Goal: Navigation & Orientation: Go to known website

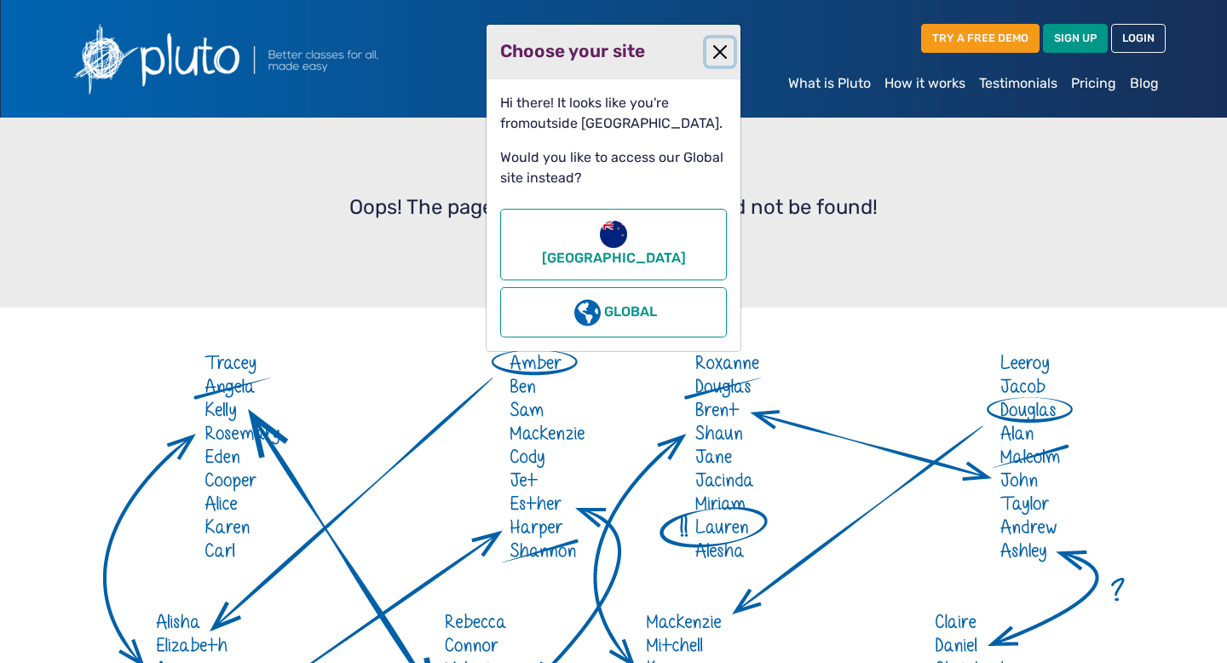
click at [712, 57] on button "Close" at bounding box center [719, 51] width 27 height 27
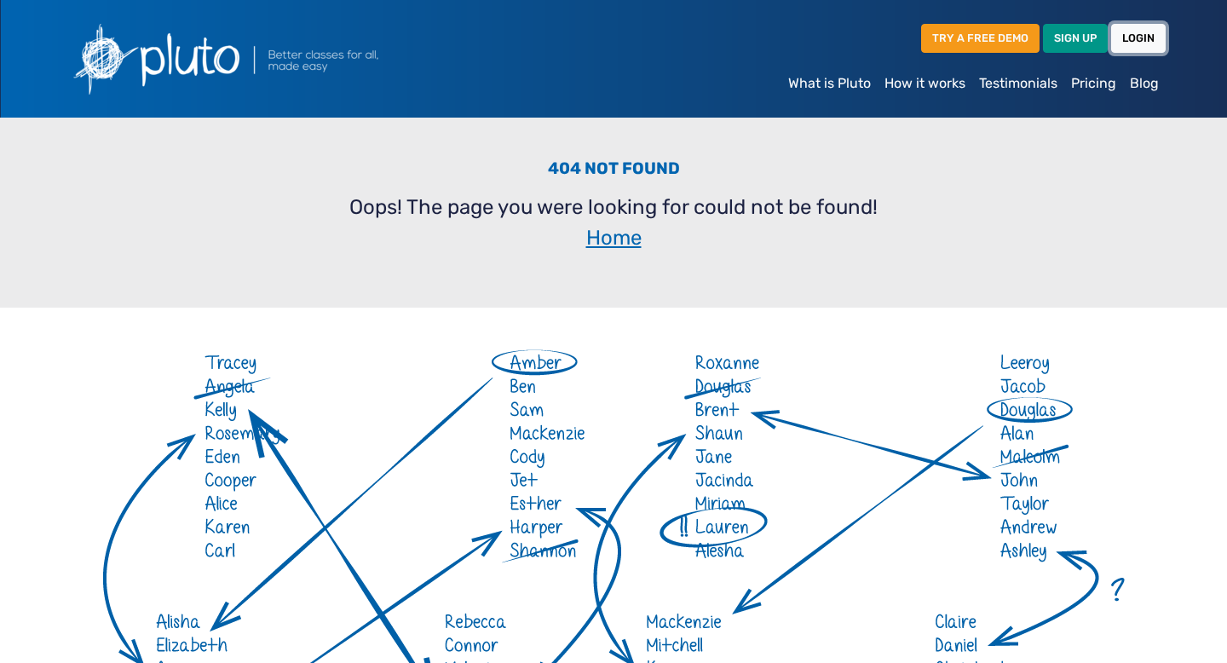
click at [1158, 43] on link "LOGIN" at bounding box center [1138, 38] width 55 height 28
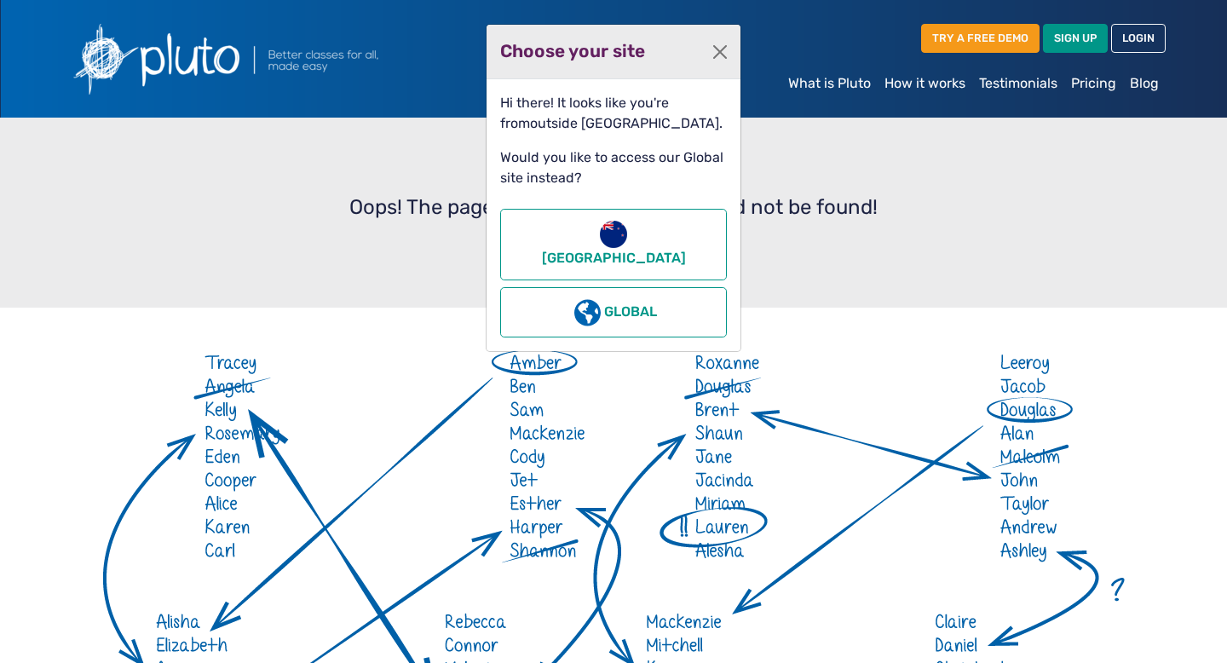
click at [1127, 32] on div "Choose your site Hi there! It looks like you're from outside [GEOGRAPHIC_DATA] …" at bounding box center [613, 331] width 1227 height 663
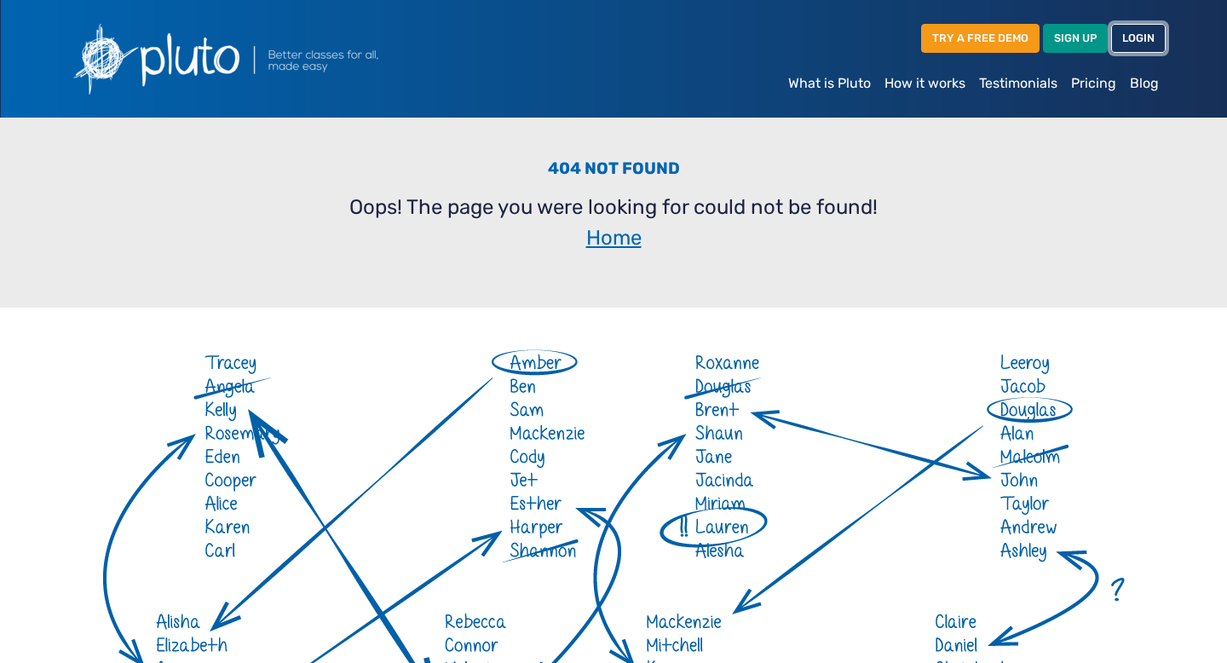
click at [1127, 32] on link "LOGIN" at bounding box center [1138, 38] width 55 height 28
